Goal: Task Accomplishment & Management: Manage account settings

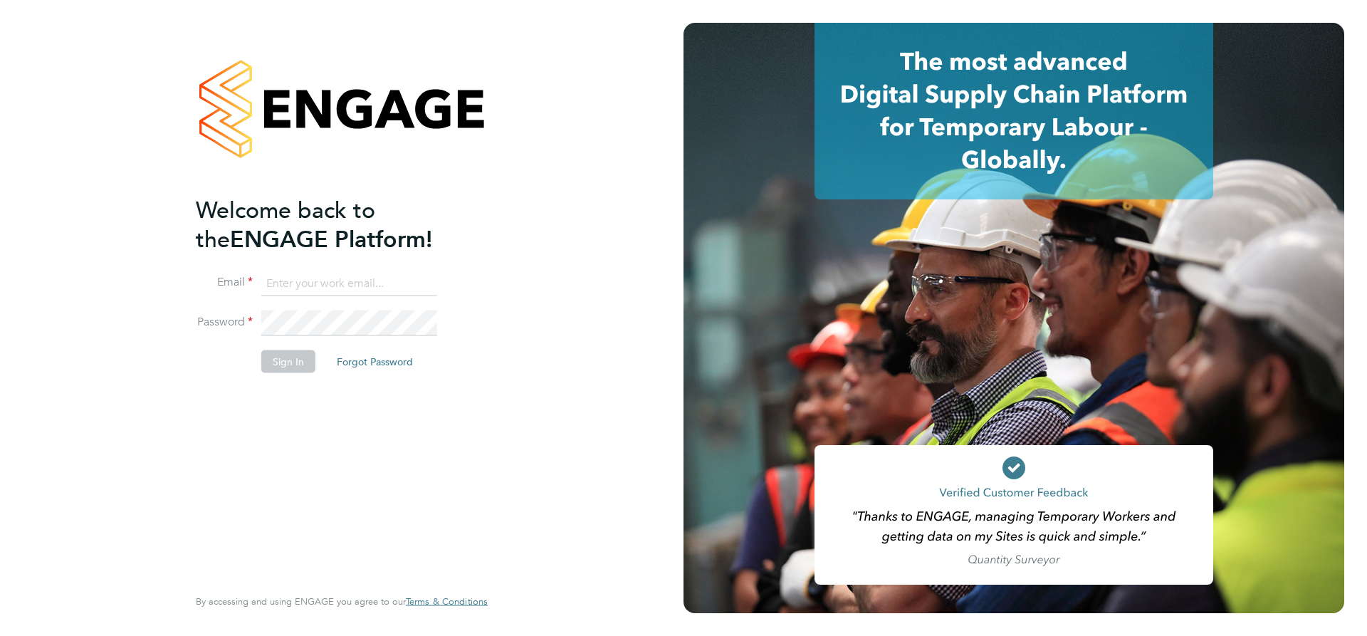
click at [278, 282] on input at bounding box center [349, 284] width 176 height 26
click at [322, 280] on input "[PERSON_NAME].karenga" at bounding box center [349, 284] width 176 height 26
click at [370, 282] on input "maximiliankarenga" at bounding box center [349, 284] width 176 height 26
click at [283, 361] on button "Sign In" at bounding box center [288, 361] width 54 height 23
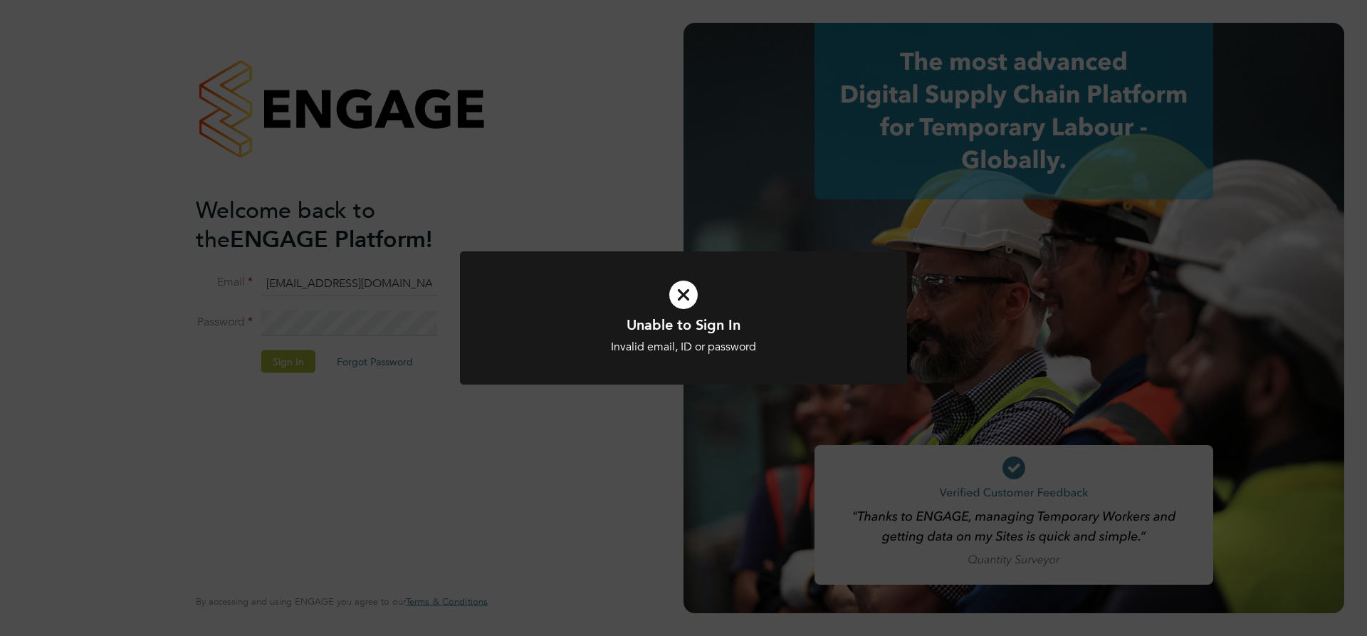
click at [633, 249] on div "Unable to Sign In Invalid email, ID or password Cancel Okay" at bounding box center [683, 318] width 1367 height 636
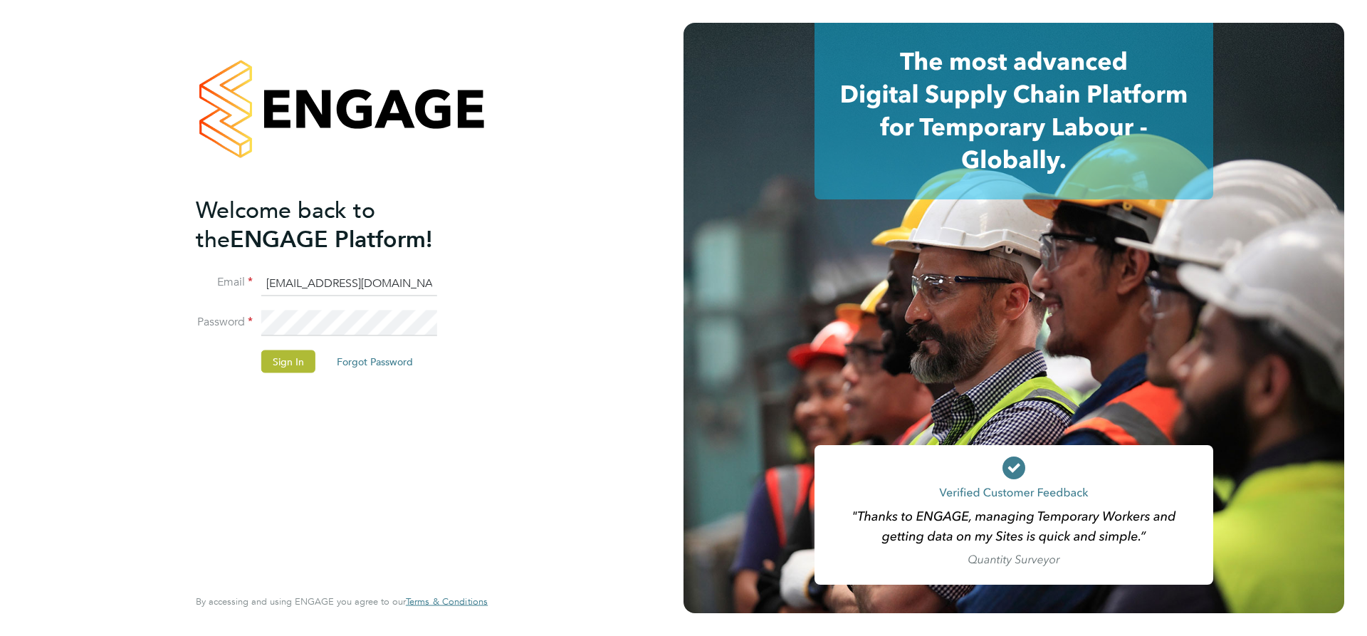
click at [273, 281] on input "[EMAIL_ADDRESS][DOMAIN_NAME]" at bounding box center [349, 284] width 176 height 26
click at [327, 279] on input "[EMAIL_ADDRESS][DOMAIN_NAME]" at bounding box center [349, 284] width 176 height 26
type input "[PERSON_NAME][EMAIL_ADDRESS][DOMAIN_NAME]"
click at [297, 358] on button "Sign In" at bounding box center [288, 361] width 54 height 23
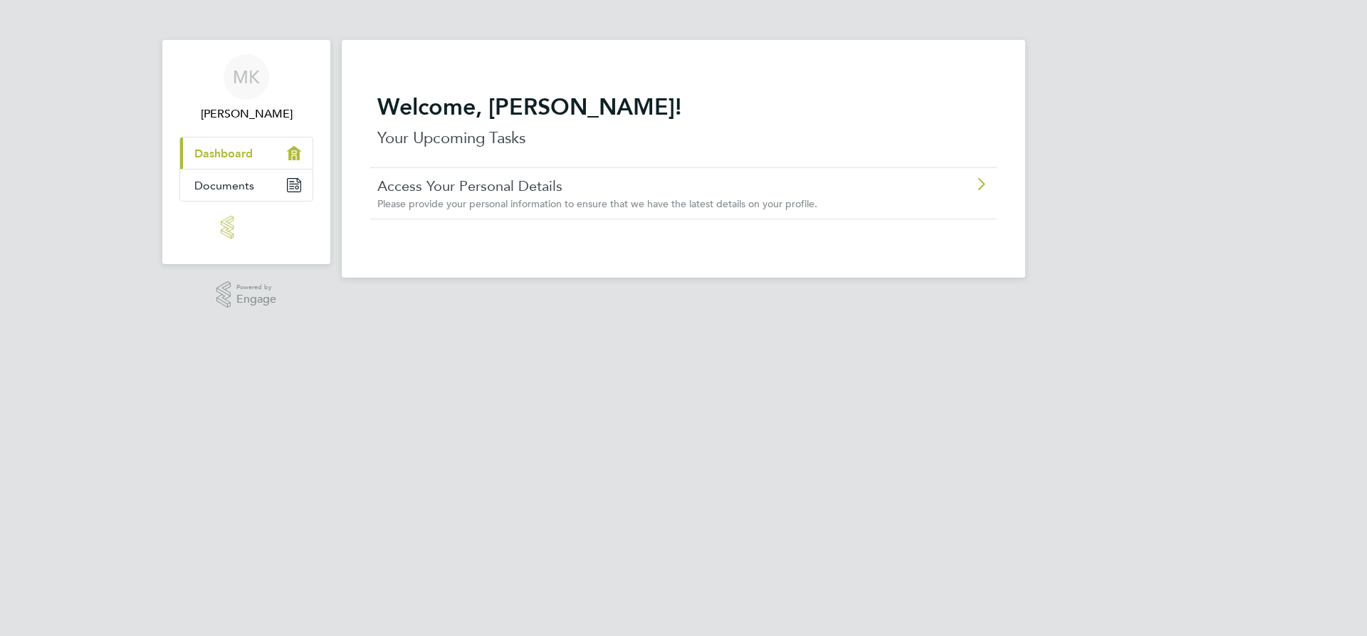
click at [225, 152] on span "Dashboard" at bounding box center [223, 154] width 58 height 14
click at [292, 181] on icon "Main navigation" at bounding box center [294, 185] width 13 height 13
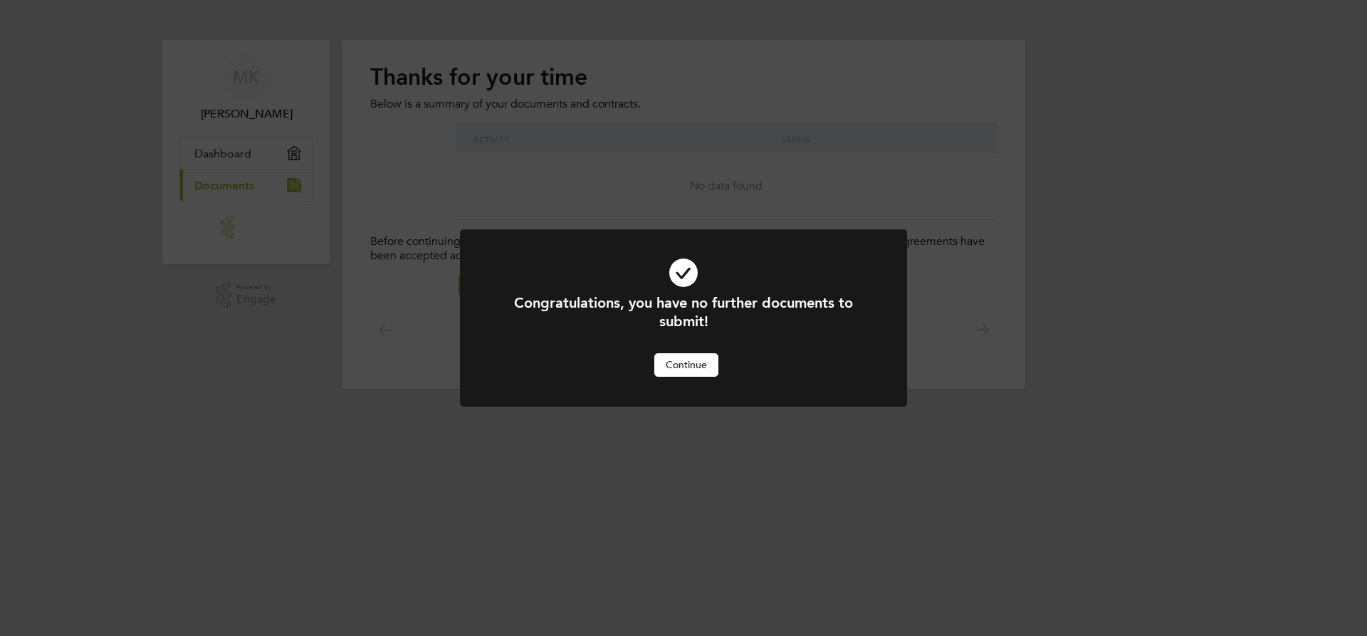
click at [680, 360] on button "Continue" at bounding box center [686, 364] width 64 height 23
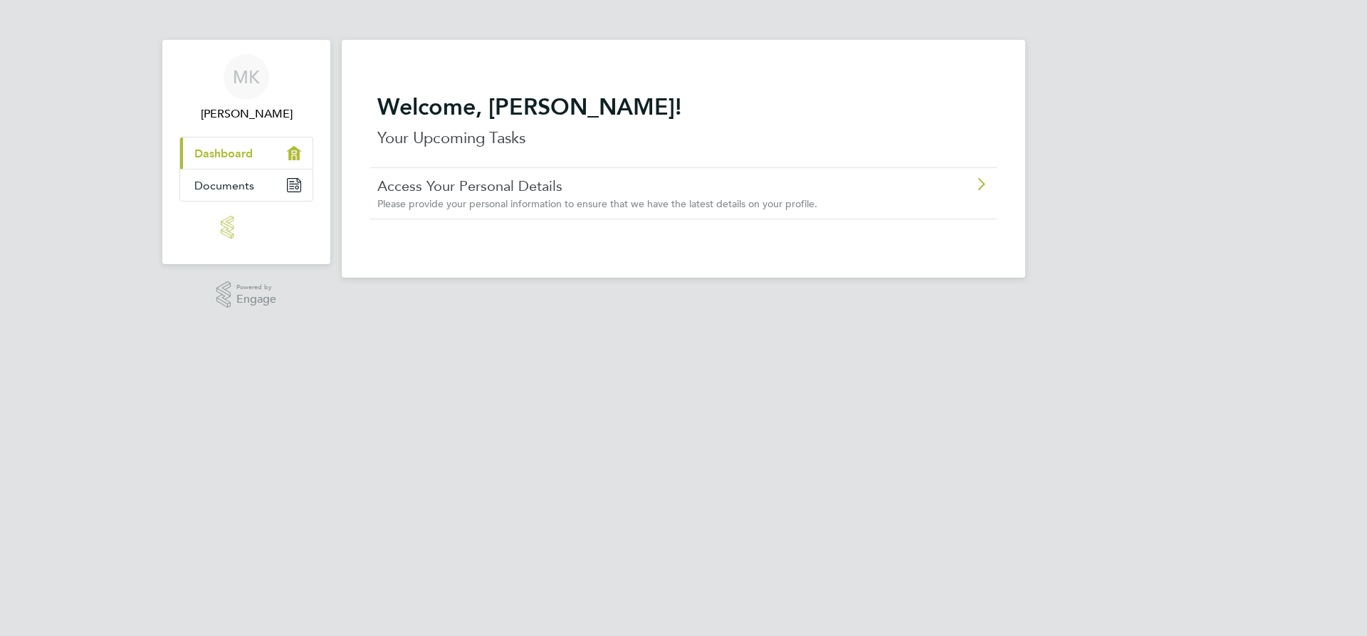
click at [222, 154] on span "Dashboard" at bounding box center [223, 154] width 58 height 14
click at [993, 182] on div "Access Your Personal Details Please provide your personal information to ensure…" at bounding box center [683, 192] width 627 height 51
click at [240, 185] on span "Documents" at bounding box center [224, 186] width 60 height 14
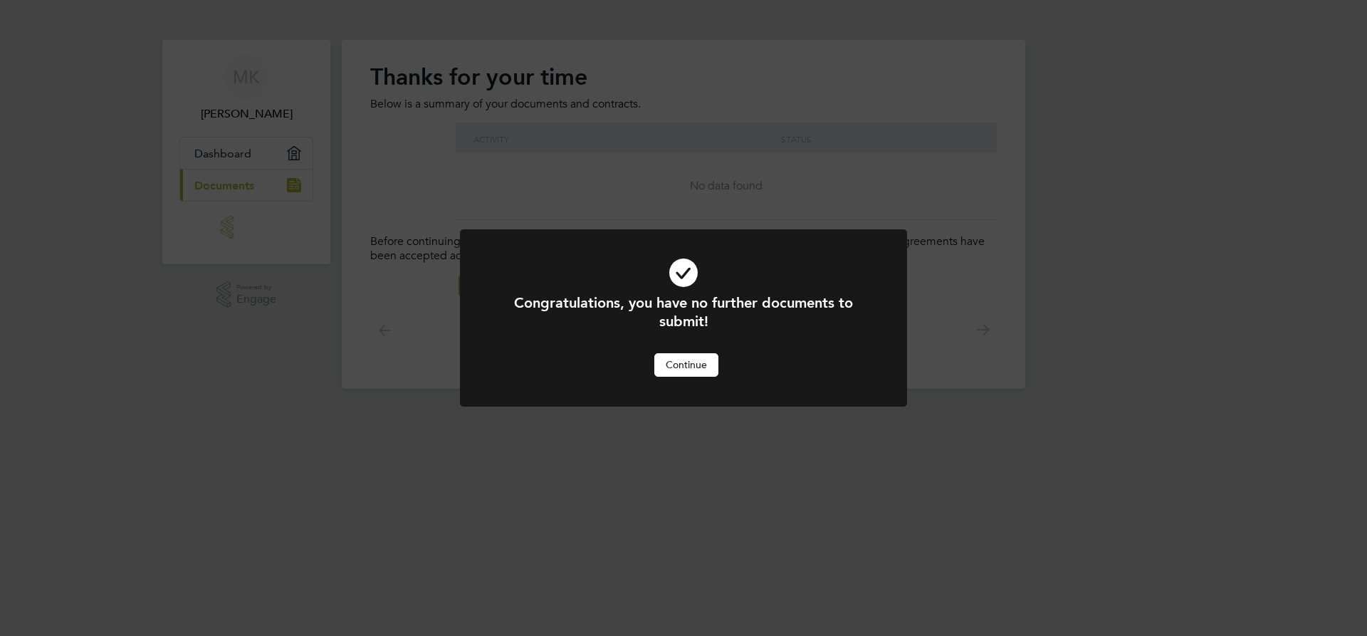
click at [699, 358] on button "Continue" at bounding box center [686, 364] width 64 height 23
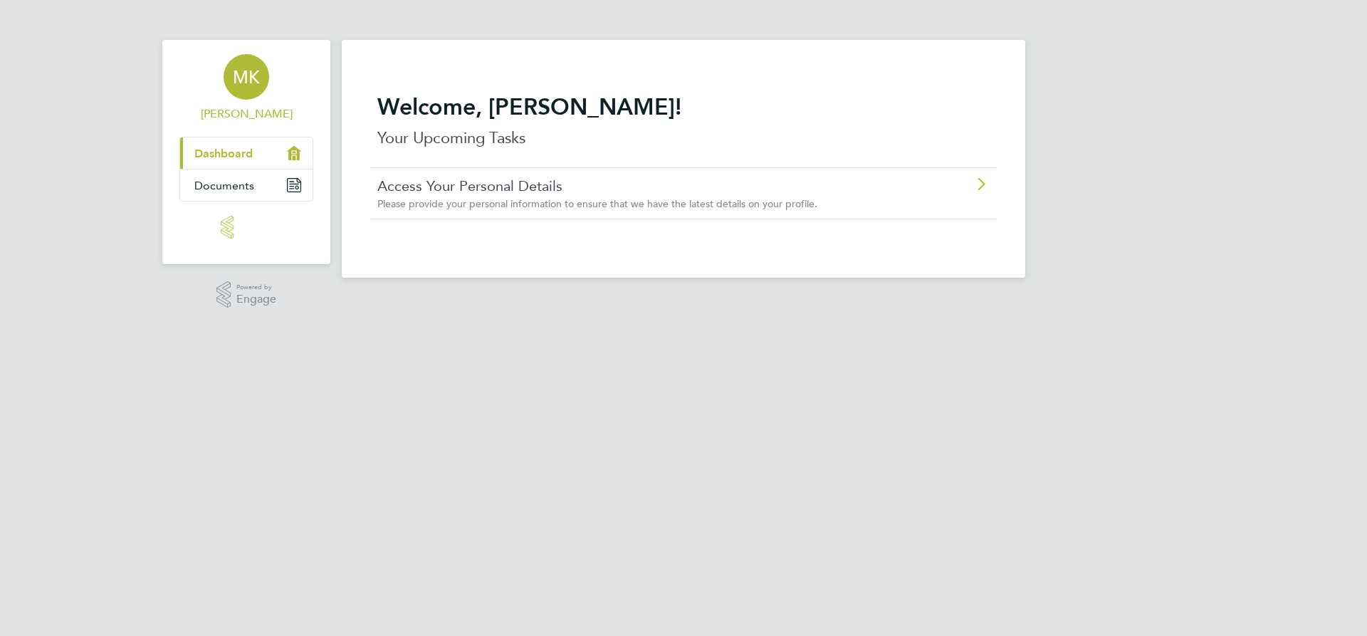
click at [246, 77] on span "MK" at bounding box center [246, 77] width 27 height 19
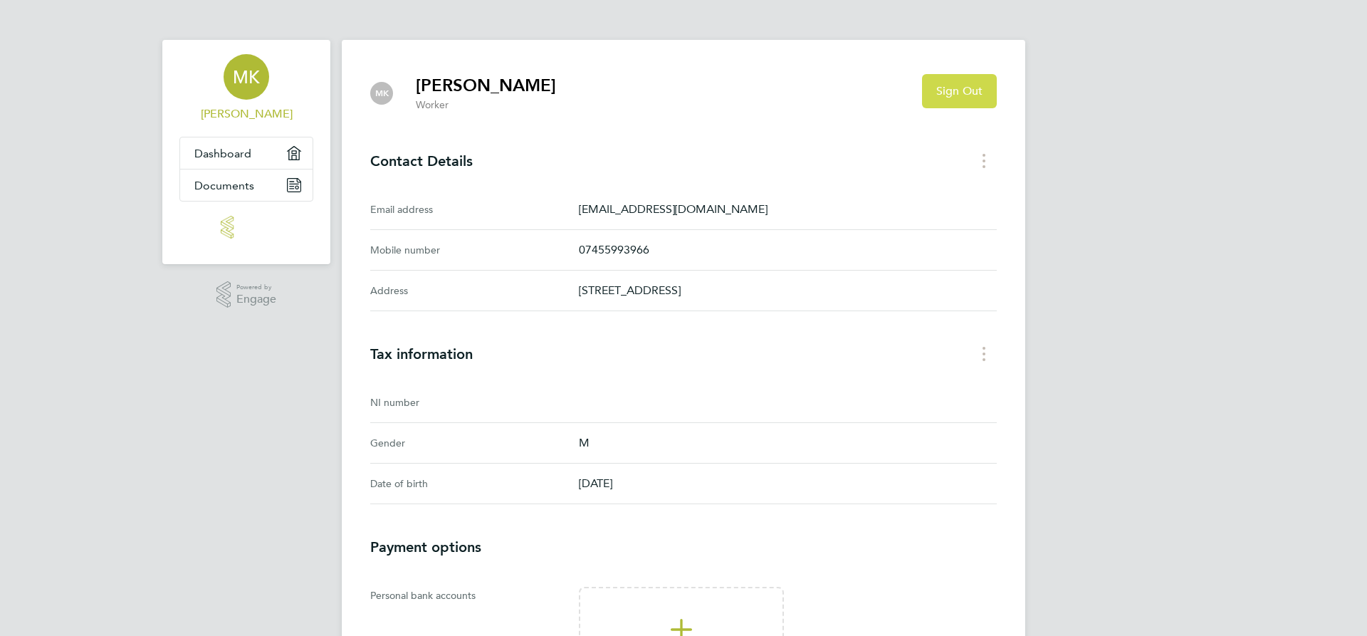
click at [951, 89] on span "Sign Out" at bounding box center [959, 91] width 46 height 14
